Goal: Navigation & Orientation: Find specific page/section

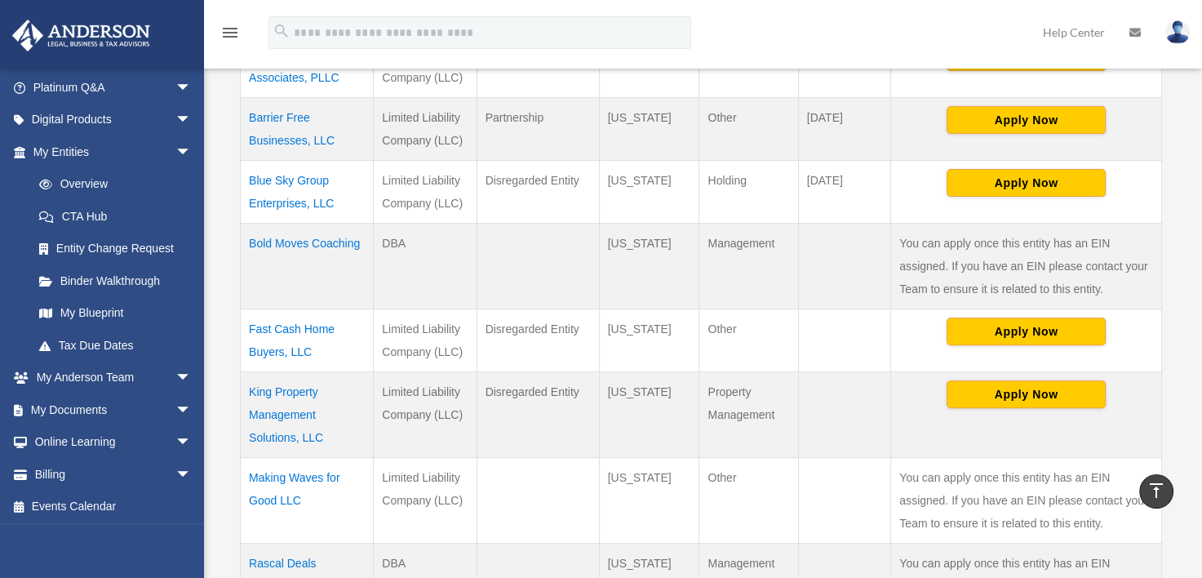
scroll to position [133, 0]
click at [175, 404] on span "arrow_drop_down" at bounding box center [191, 407] width 33 height 33
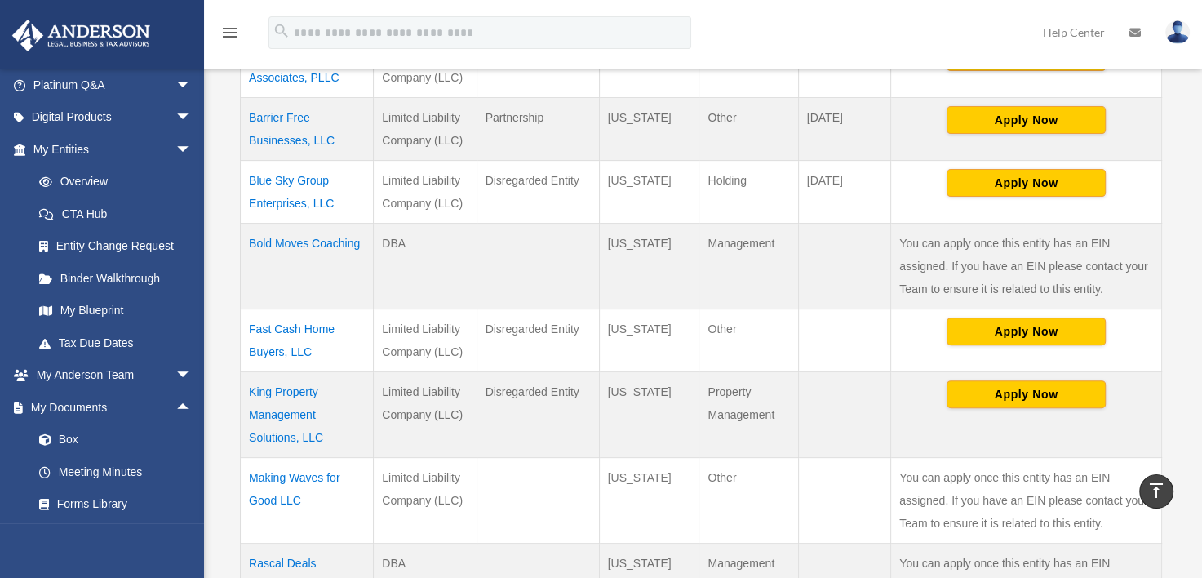
click at [77, 435] on link "Box" at bounding box center [119, 439] width 193 height 33
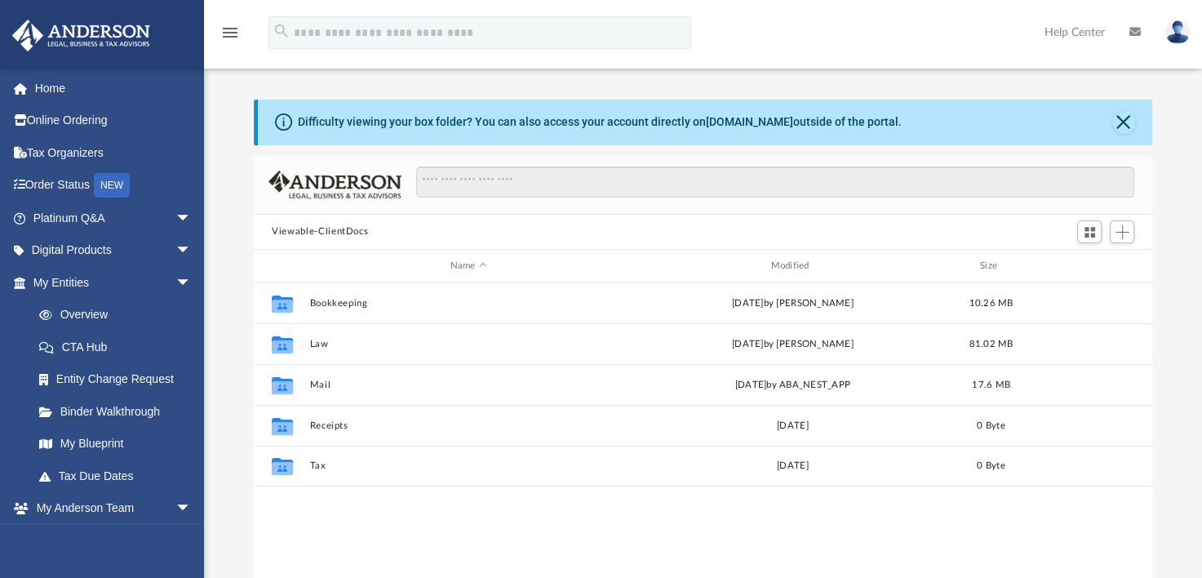
scroll to position [358, 884]
click at [320, 345] on button "Law" at bounding box center [468, 344] width 317 height 11
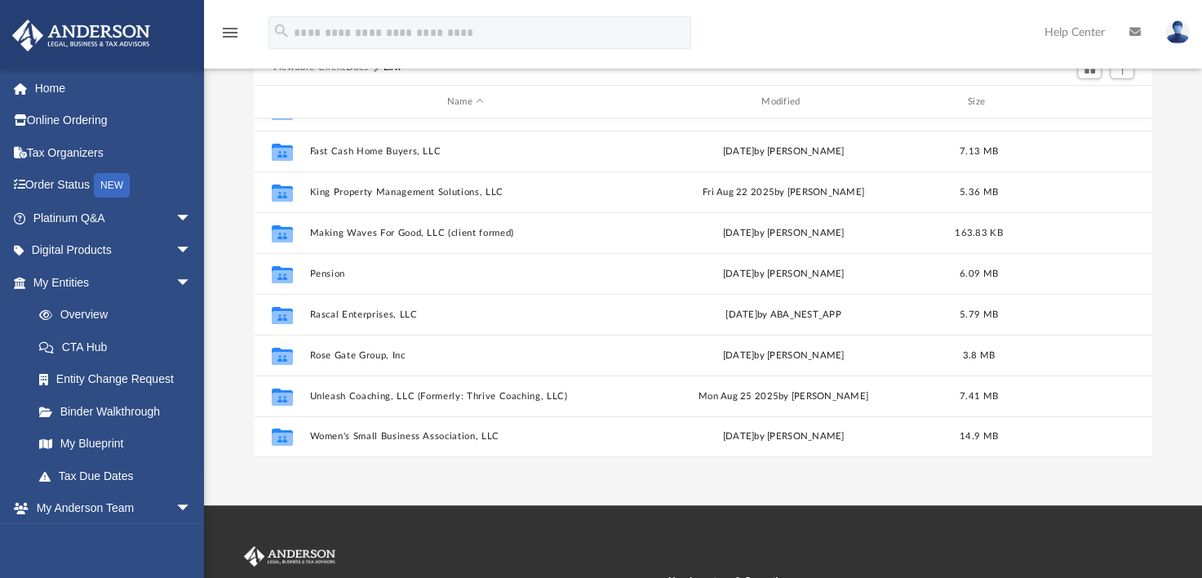
scroll to position [222, 0]
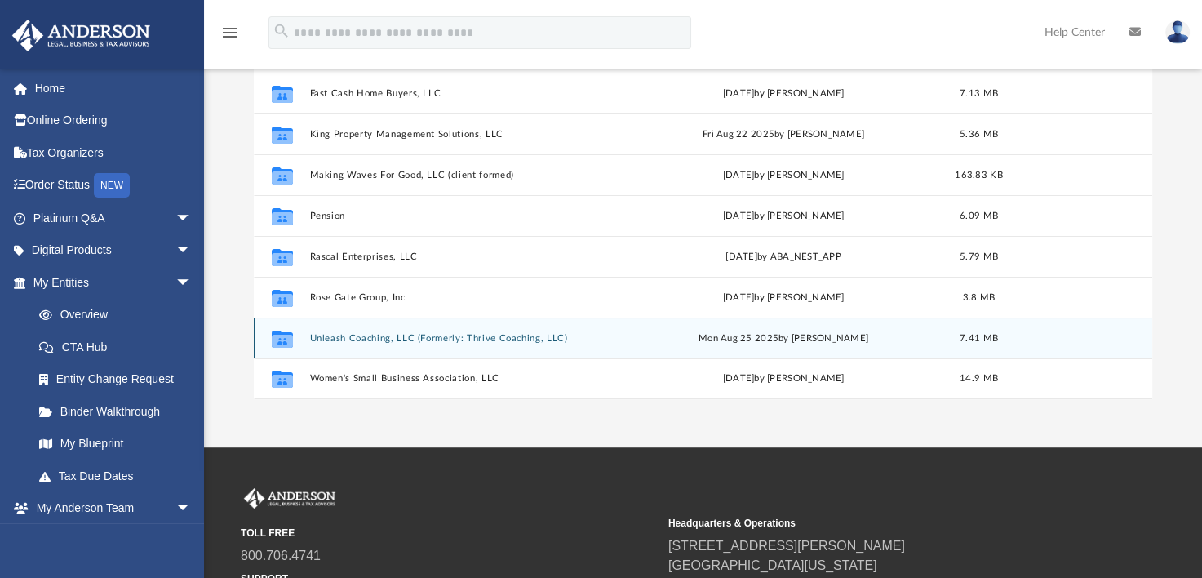
click at [376, 343] on div "Collaborated Folder Unleash Coaching, LLC (Formerly: Thrive Coaching, LLC) [DAT…" at bounding box center [703, 337] width 898 height 41
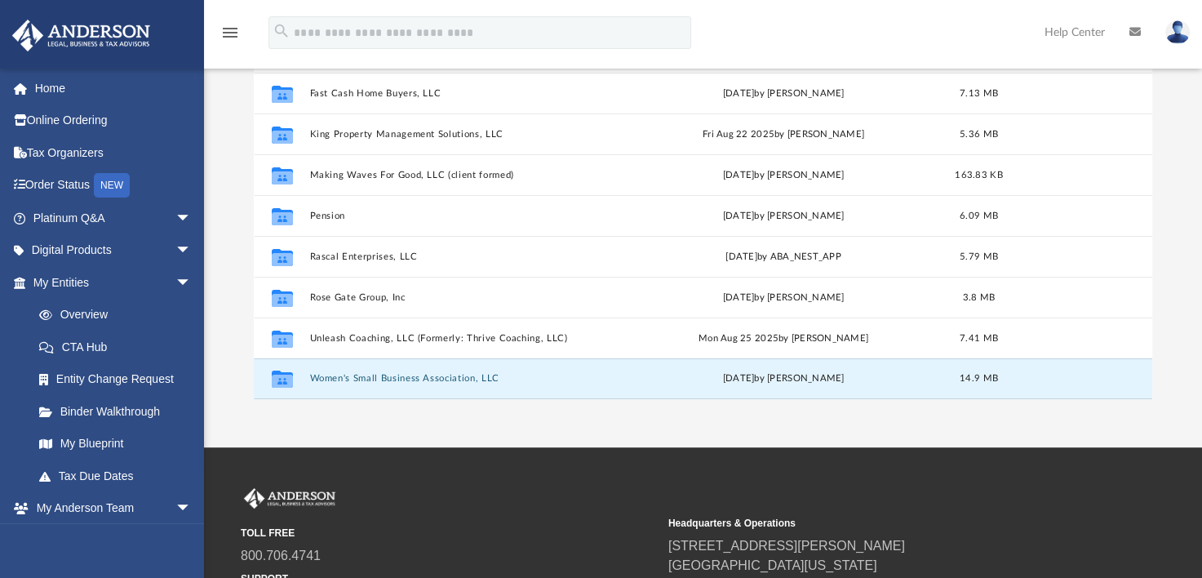
click at [365, 374] on button "Women's Small Business Association, LLC" at bounding box center [465, 379] width 311 height 11
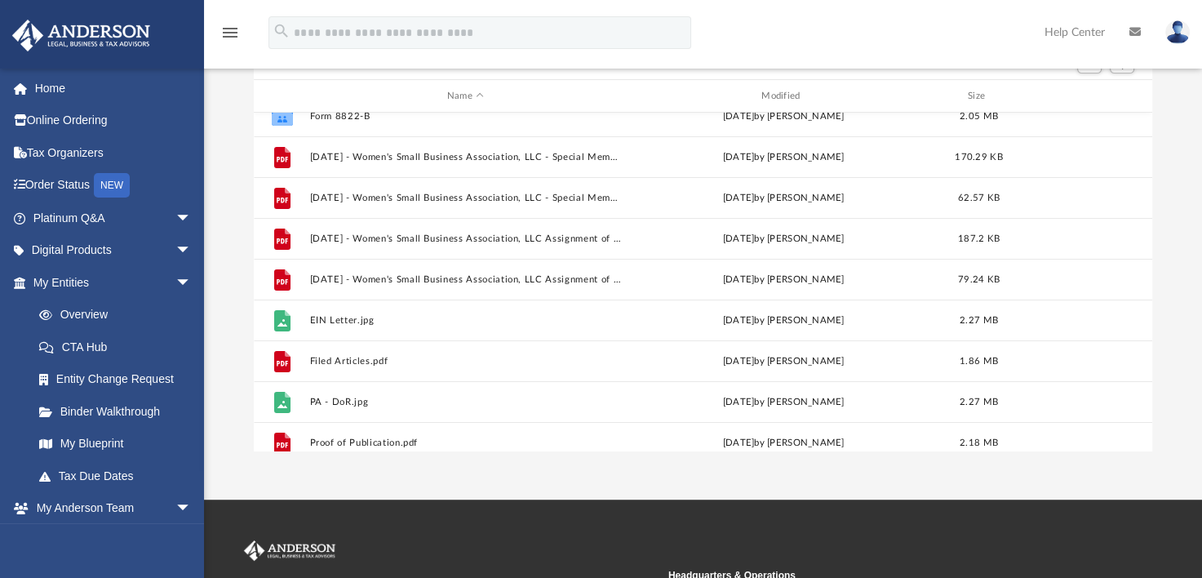
scroll to position [0, 0]
